Goal: Check status: Check status

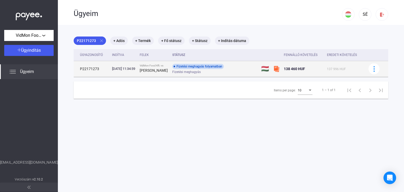
click at [219, 74] on div "Fizetési meghagyás" at bounding box center [214, 72] width 84 height 4
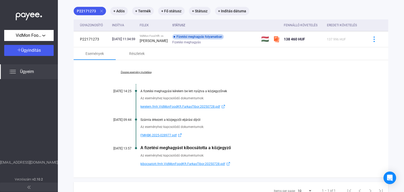
scroll to position [30, 0]
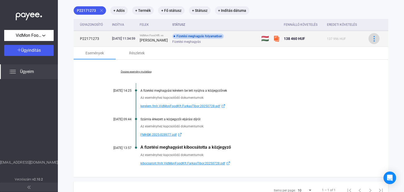
click at [376, 40] on img at bounding box center [374, 39] width 6 height 6
click at [376, 40] on div at bounding box center [202, 96] width 404 height 192
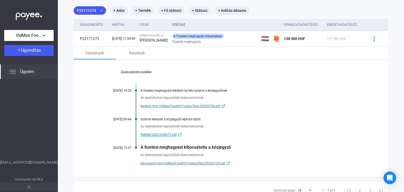
click at [204, 108] on span "kerelem.fmh.VidMonFoodKft.FarkasTibor.20250728.pdf" at bounding box center [180, 106] width 80 height 6
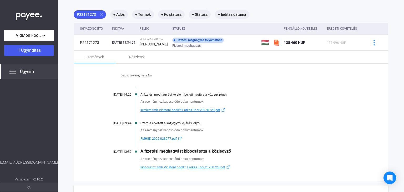
scroll to position [54, 0]
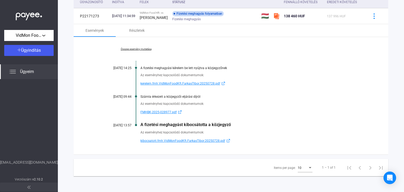
click at [15, 72] on img at bounding box center [12, 72] width 6 height 6
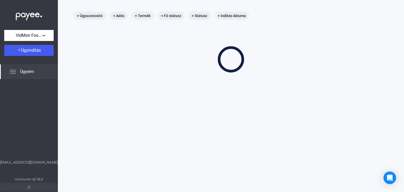
scroll to position [25, 0]
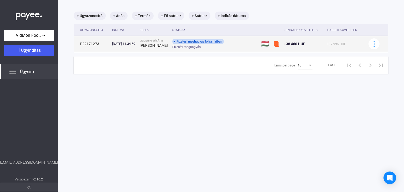
click at [188, 49] on span "Fizetési meghagyás" at bounding box center [186, 47] width 28 height 6
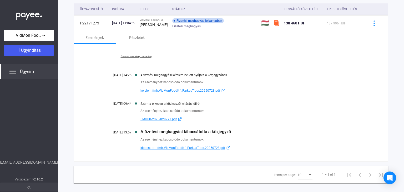
scroll to position [54, 0]
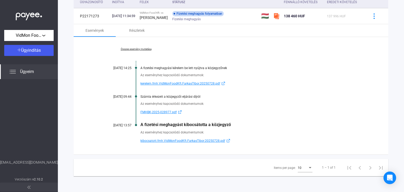
click at [189, 140] on span "kibocsatott.fmh.VidMonFoodKft.FarkasTibor.20250728.pdf" at bounding box center [182, 141] width 85 height 6
